Goal: Information Seeking & Learning: Learn about a topic

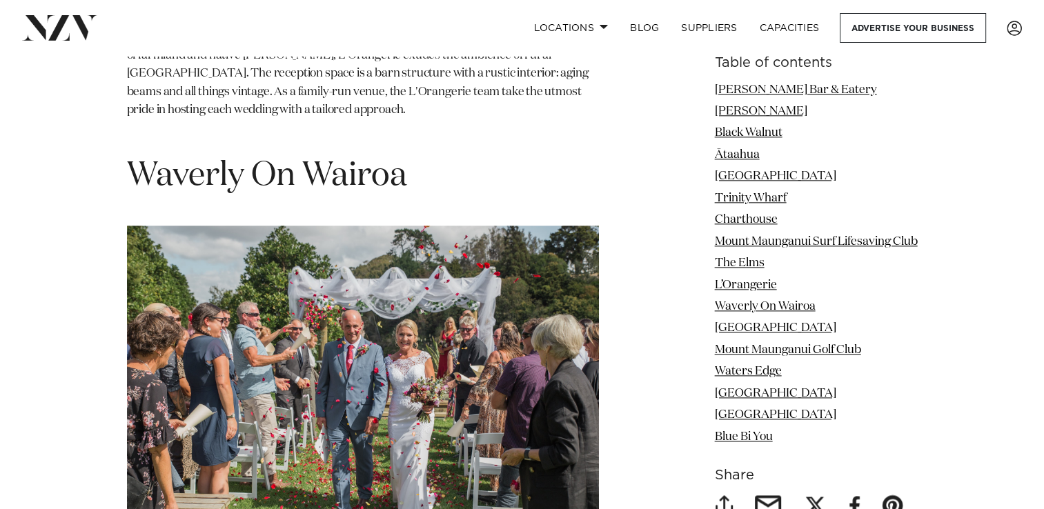
scroll to position [6946, 0]
click at [345, 155] on h1 "Waverly On Wairoa" at bounding box center [363, 176] width 472 height 43
click at [733, 304] on link "Waverly On Wairoa" at bounding box center [765, 307] width 101 height 12
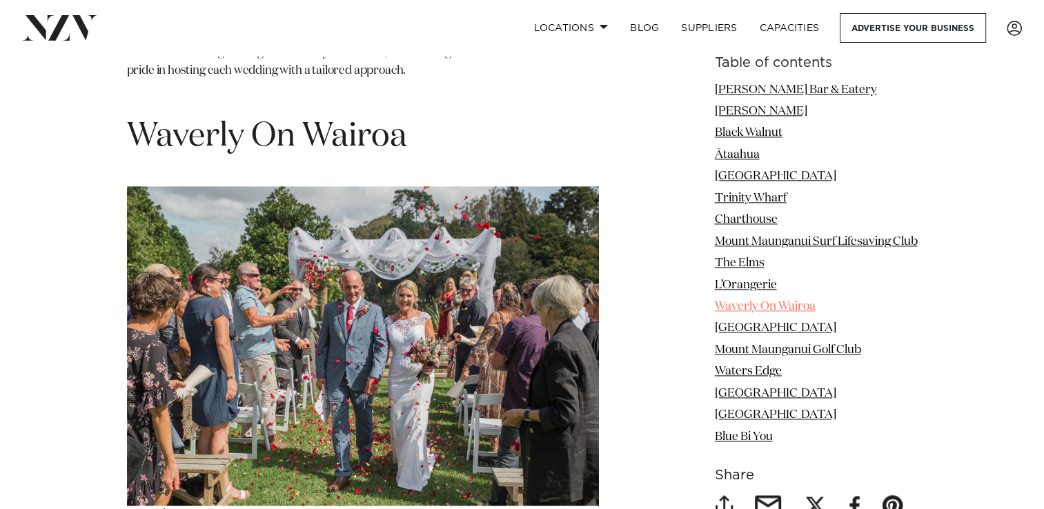
scroll to position [6991, 0]
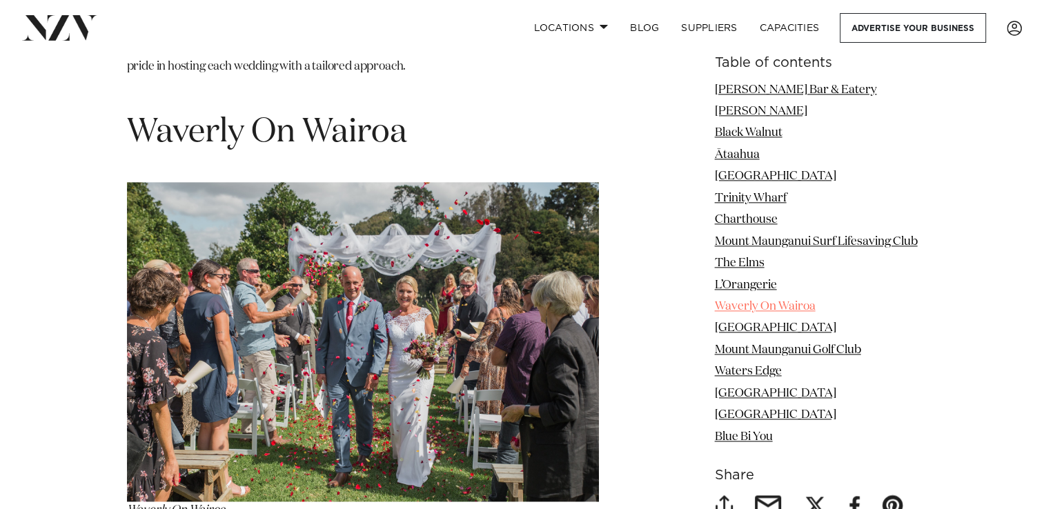
click at [733, 304] on link "Waverly On Wairoa" at bounding box center [765, 307] width 101 height 12
click at [494, 284] on img at bounding box center [363, 342] width 472 height 320
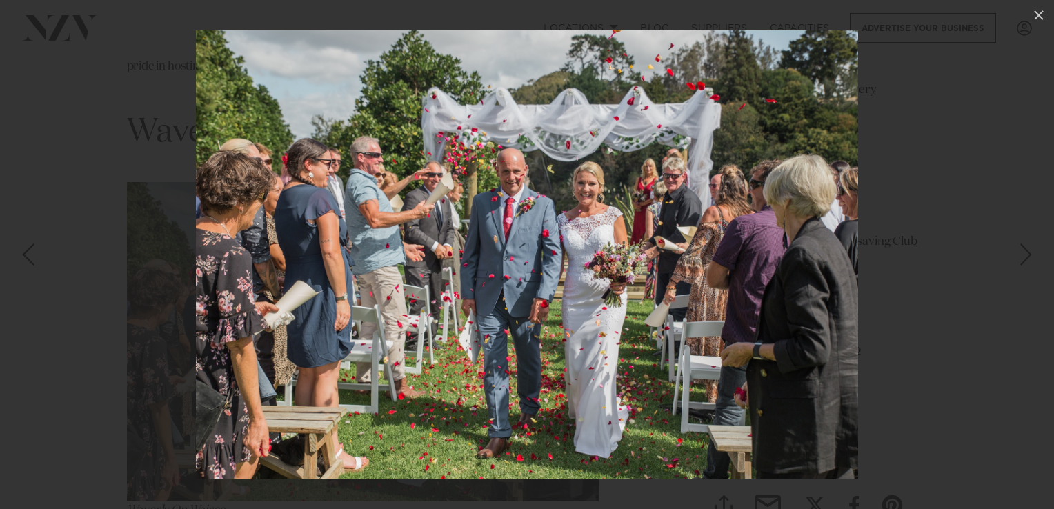
click at [494, 284] on div at bounding box center [527, 254] width 1054 height 509
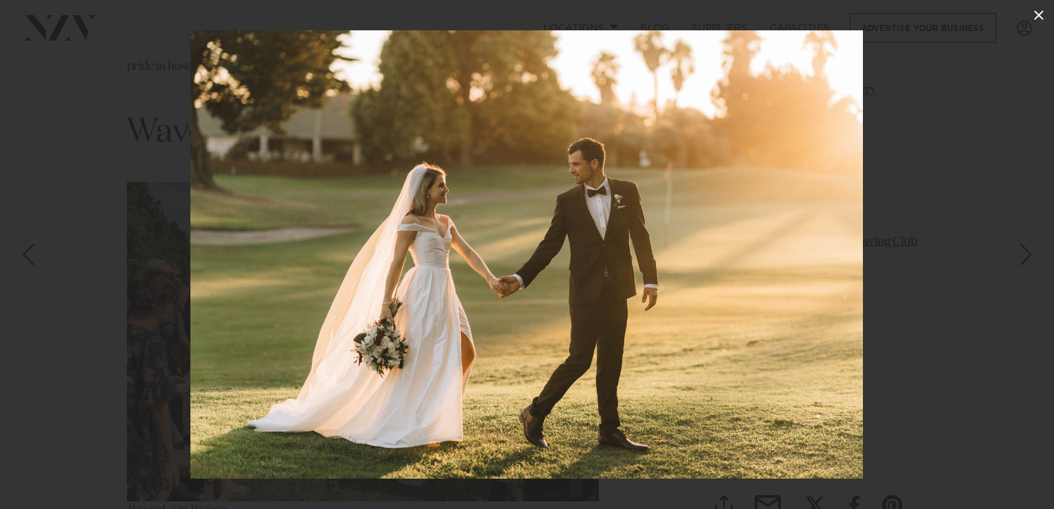
click at [1040, 16] on icon at bounding box center [1039, 15] width 10 height 10
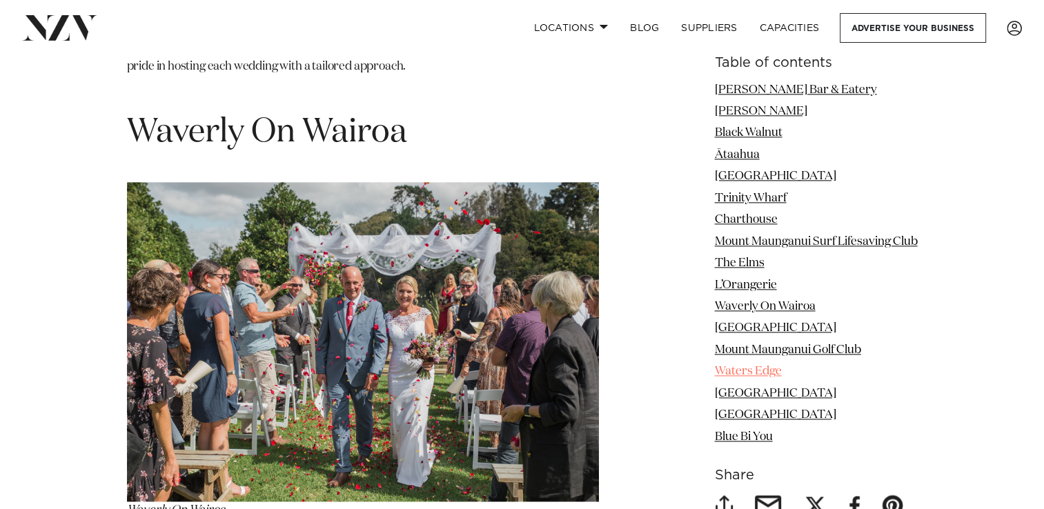
click at [756, 376] on link "Waters Edge" at bounding box center [748, 372] width 67 height 12
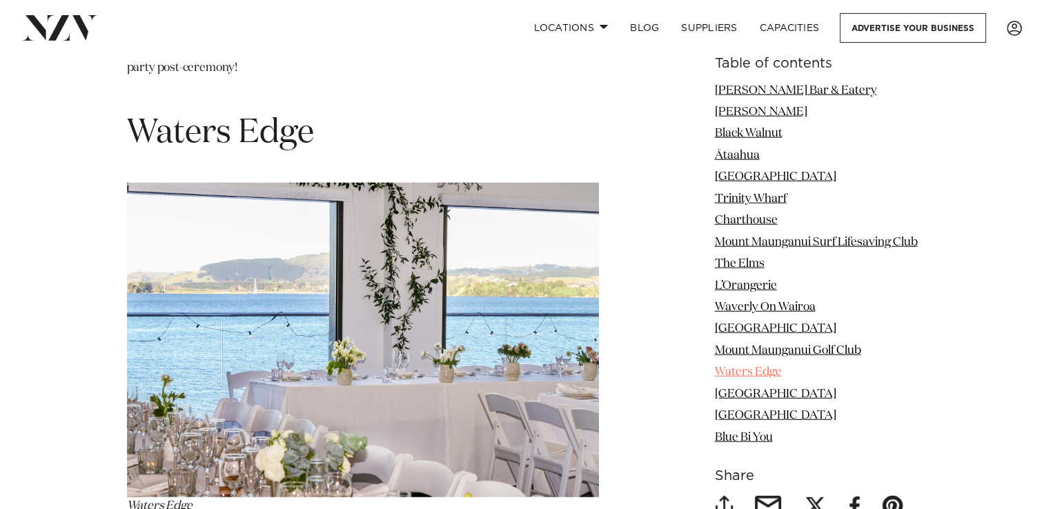
scroll to position [8577, 0]
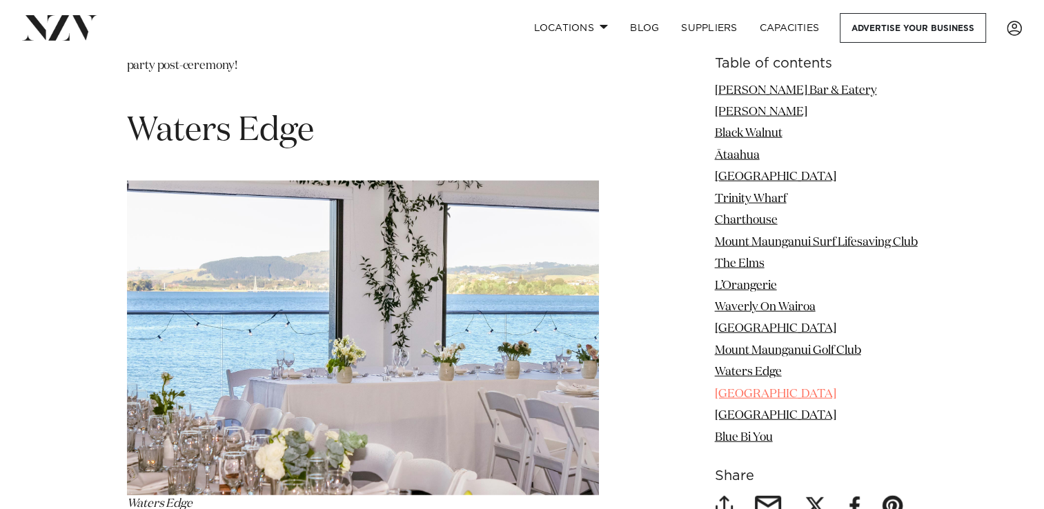
click at [749, 393] on link "[GEOGRAPHIC_DATA]" at bounding box center [775, 394] width 121 height 12
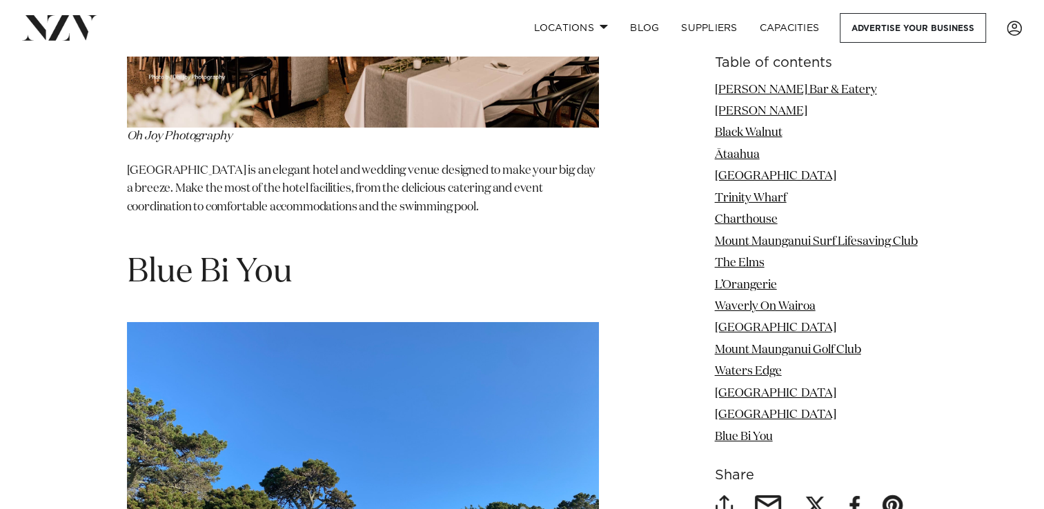
scroll to position [10016, 0]
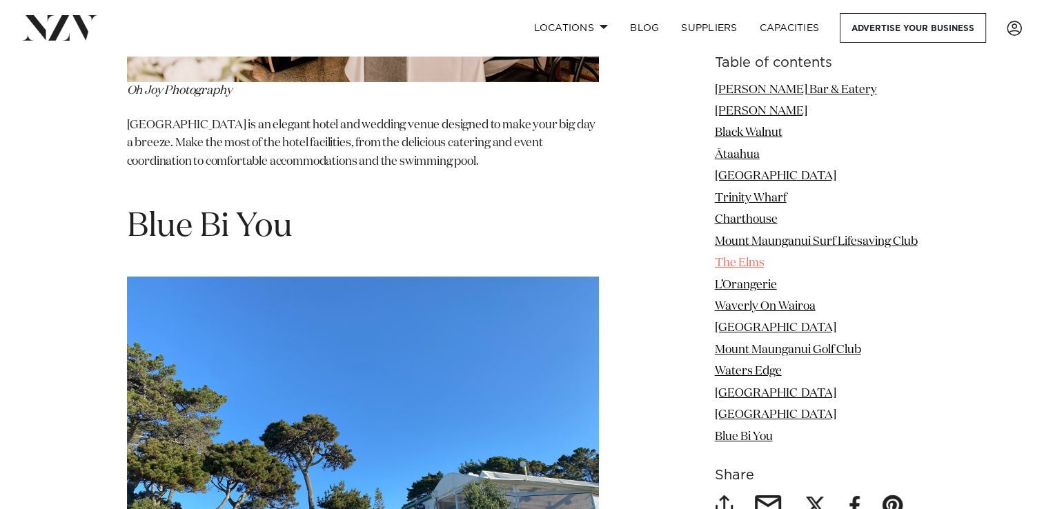
click at [729, 266] on link "The Elms" at bounding box center [740, 264] width 50 height 12
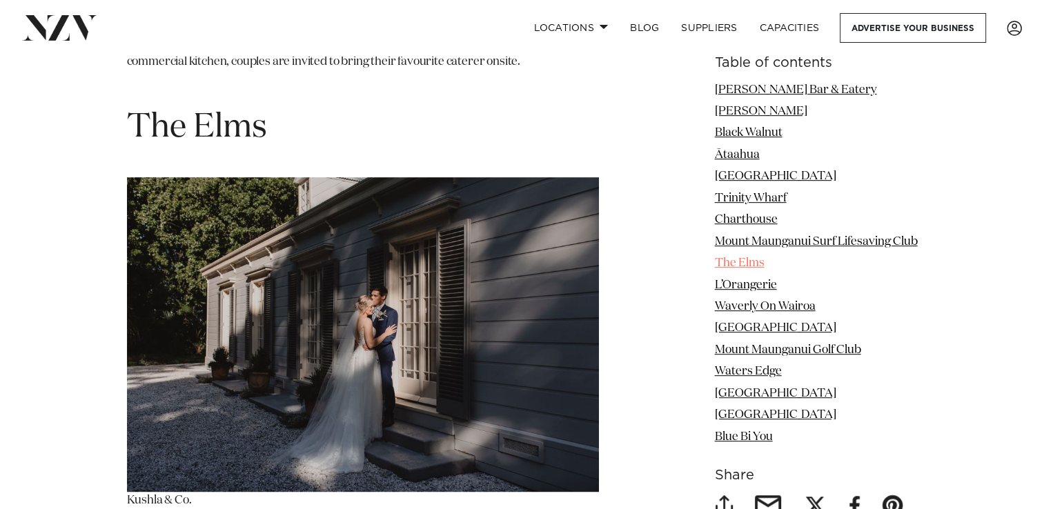
scroll to position [5917, 0]
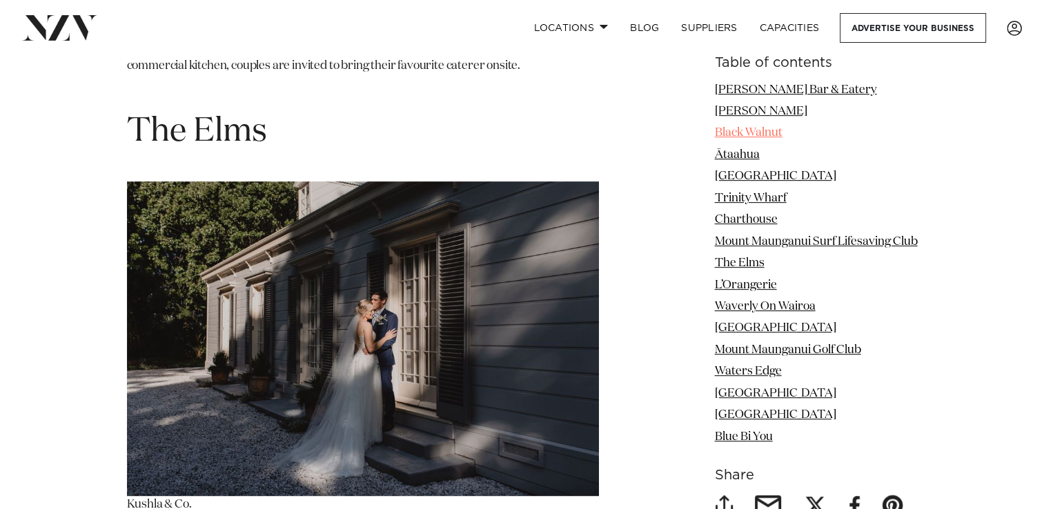
click at [737, 135] on link "Black Walnut" at bounding box center [749, 134] width 68 height 12
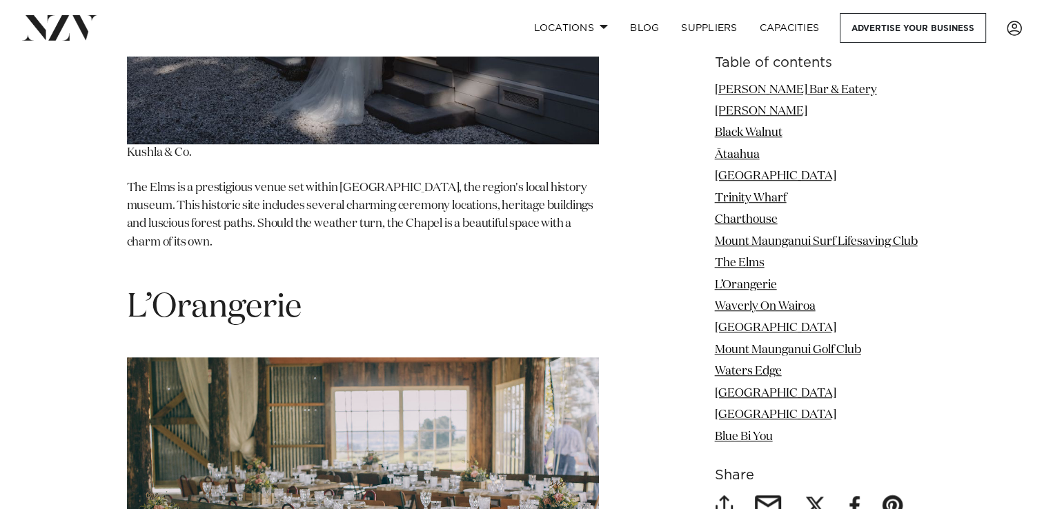
scroll to position [6287, 0]
